Goal: Task Accomplishment & Management: Manage account settings

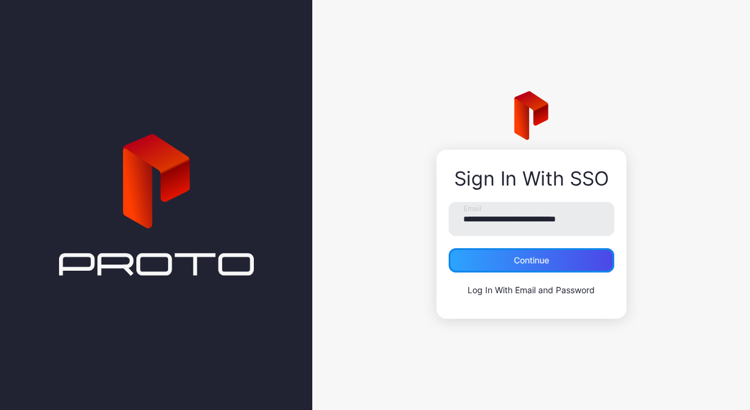
click at [536, 265] on div "Continue" at bounding box center [531, 261] width 35 height 10
click at [555, 262] on div "Continue" at bounding box center [532, 260] width 166 height 24
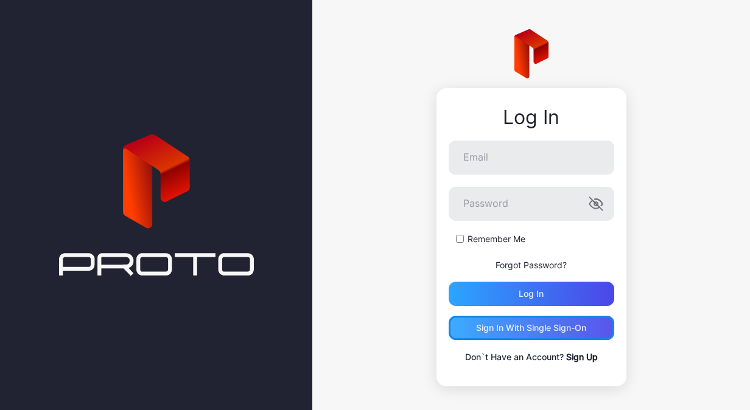
click at [509, 327] on div "Sign in With Single Sign-On" at bounding box center [531, 328] width 110 height 10
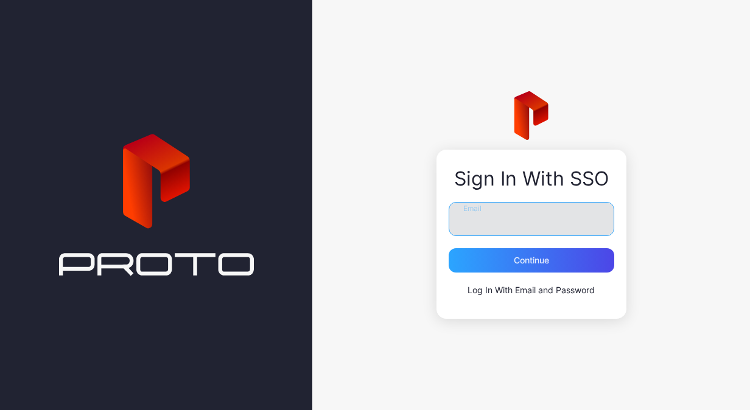
click at [495, 219] on input "Email" at bounding box center [532, 219] width 166 height 34
type input "**********"
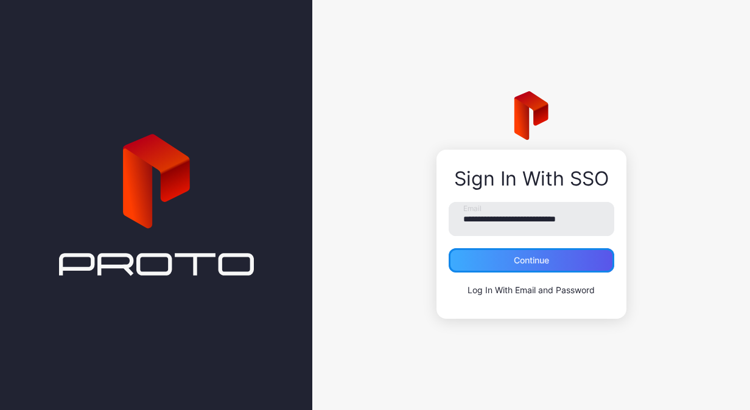
click at [500, 261] on div "Continue" at bounding box center [532, 260] width 166 height 24
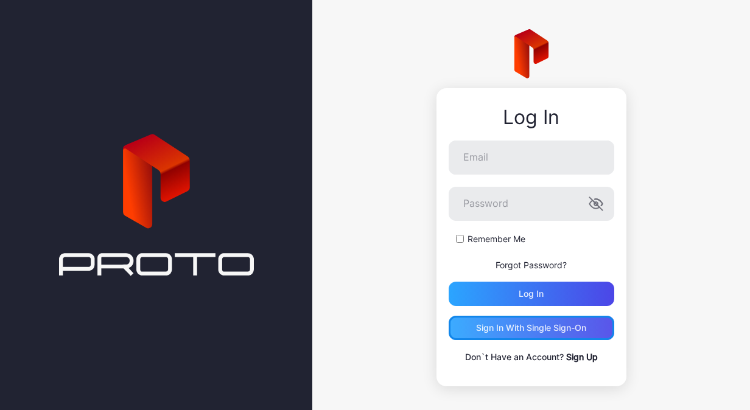
click at [541, 323] on div "Sign in With Single Sign-On" at bounding box center [531, 328] width 110 height 10
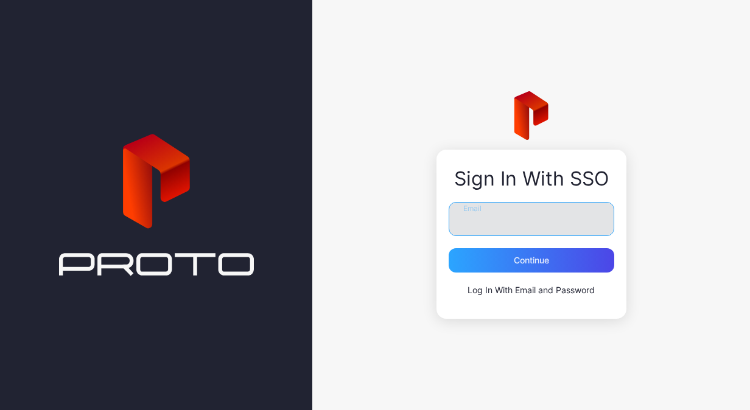
click at [506, 223] on input "Email" at bounding box center [532, 219] width 166 height 34
type input "**********"
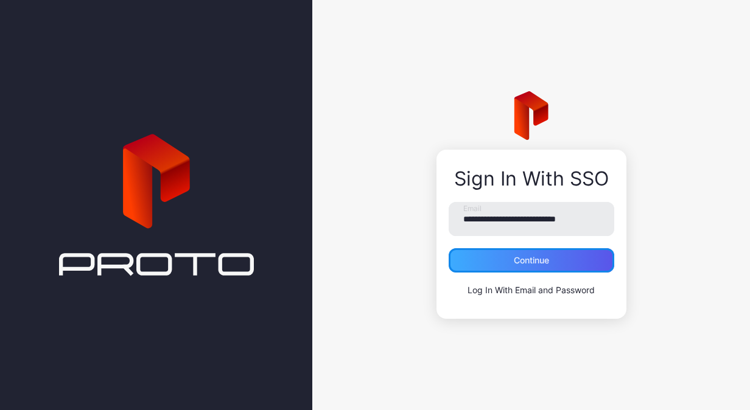
click at [553, 268] on div "Continue" at bounding box center [532, 260] width 166 height 24
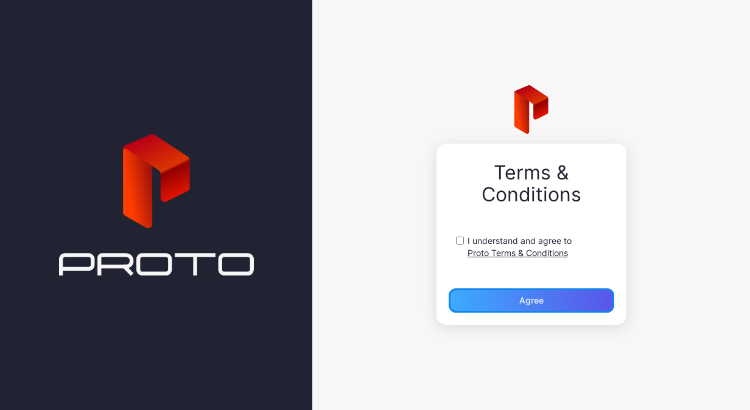
click at [493, 300] on div "Agree" at bounding box center [532, 301] width 166 height 24
